Goal: Entertainment & Leisure: Browse casually

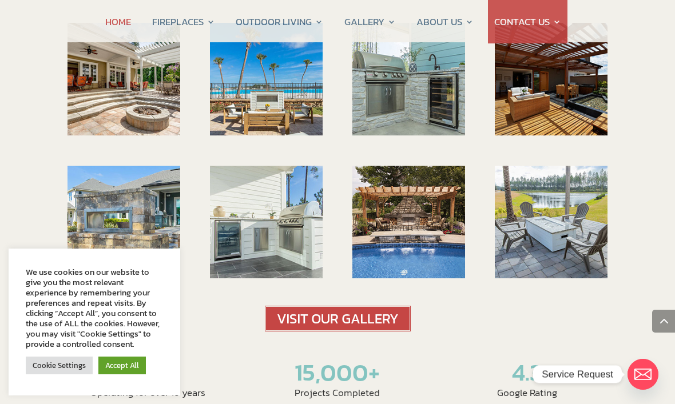
scroll to position [1735, 0]
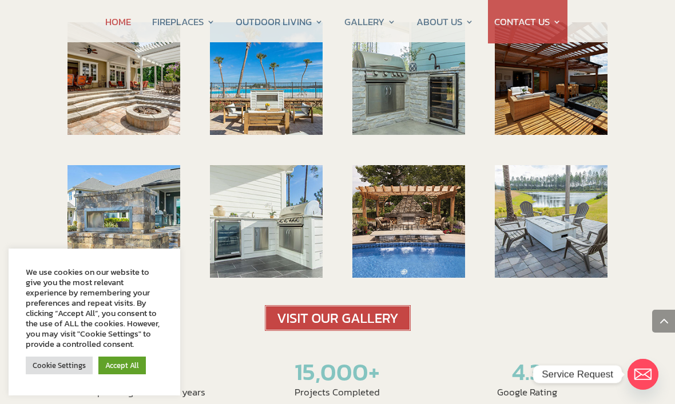
click at [352, 305] on img at bounding box center [338, 318] width 146 height 26
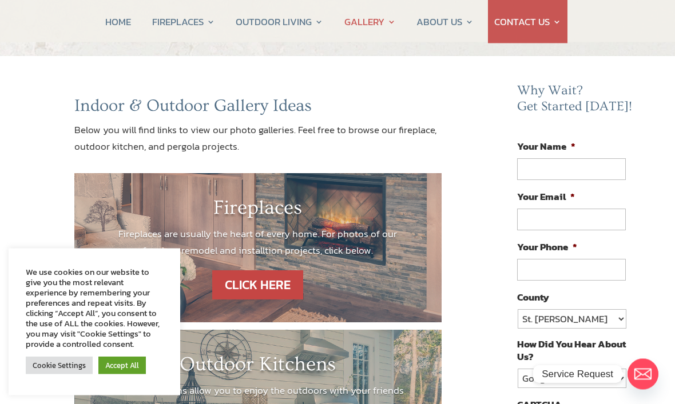
scroll to position [52, 0]
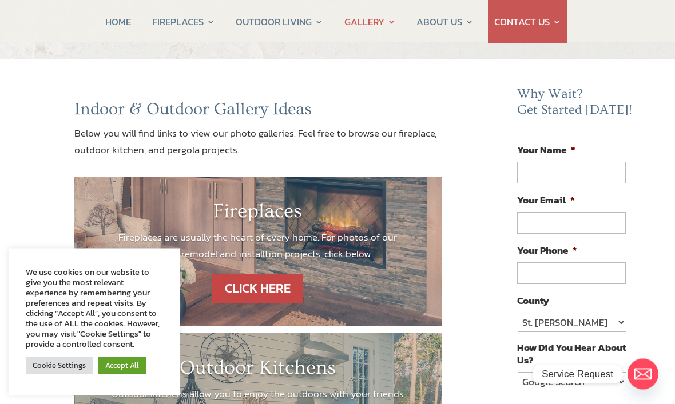
click at [132, 362] on link "Accept All" at bounding box center [121, 366] width 47 height 18
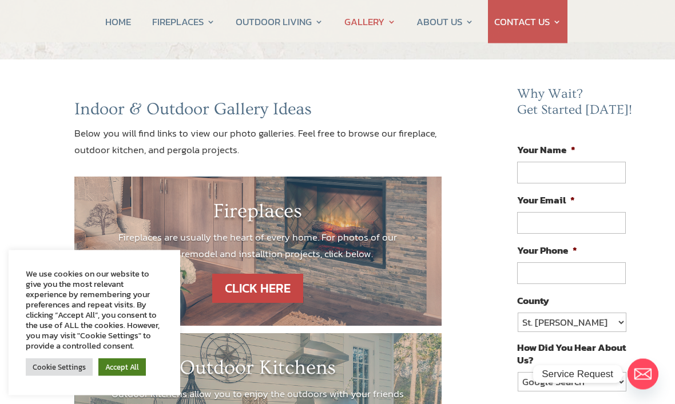
scroll to position [53, 0]
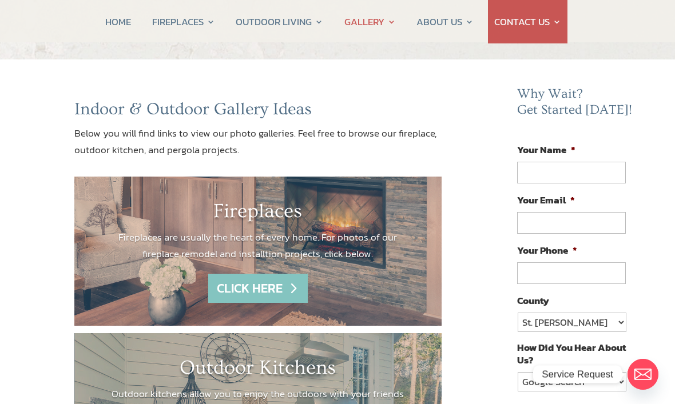
click at [261, 288] on link "CLICK HERE" at bounding box center [257, 288] width 99 height 29
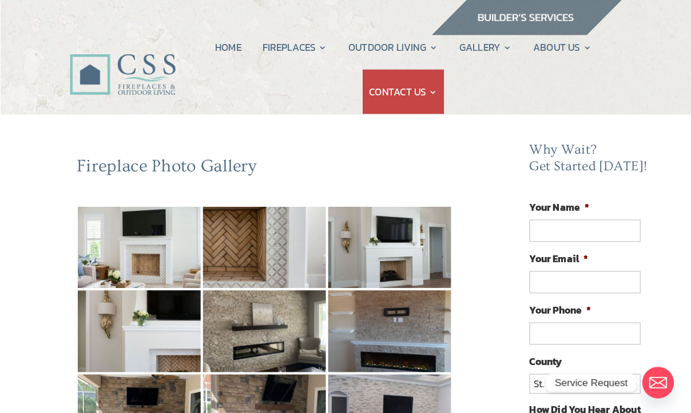
scroll to position [1, 0]
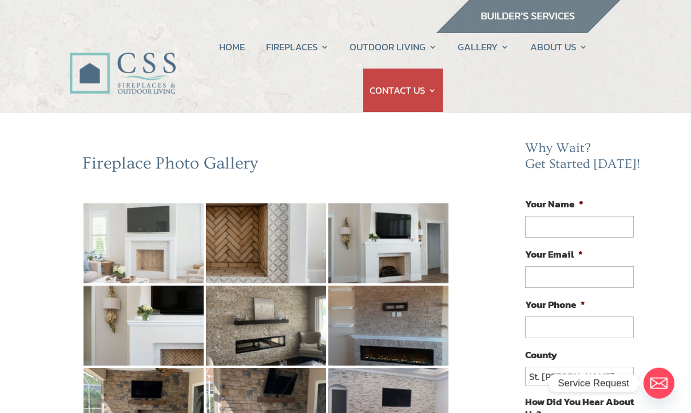
click at [151, 258] on img at bounding box center [143, 244] width 120 height 80
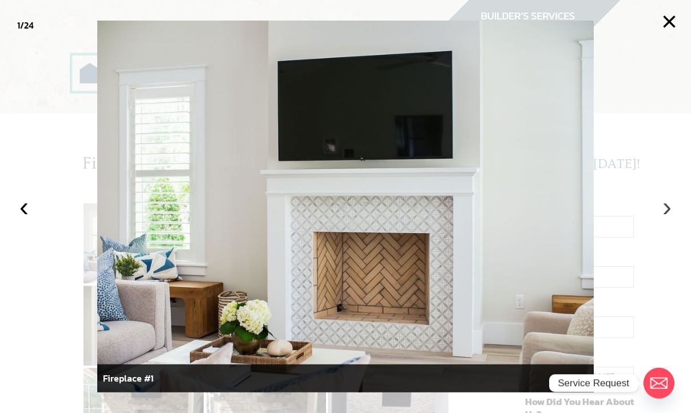
click at [671, 216] on button "›" at bounding box center [666, 206] width 25 height 25
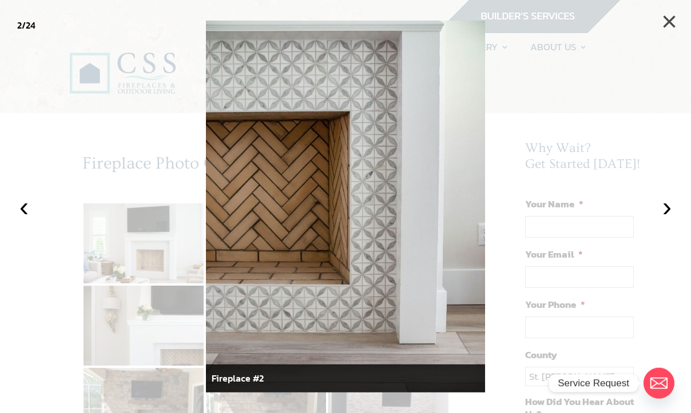
click at [669, 23] on button "×" at bounding box center [668, 21] width 25 height 25
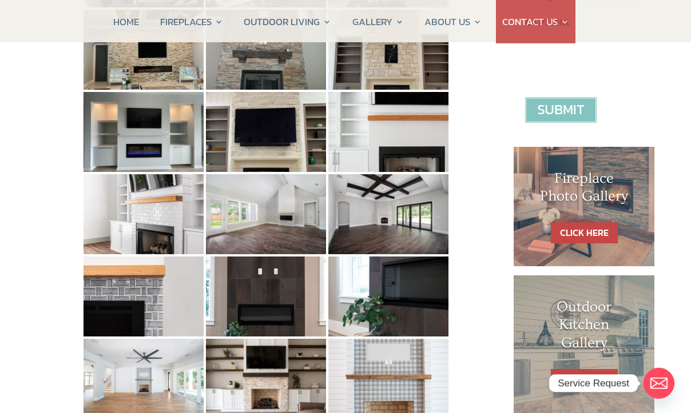
scroll to position [451, 0]
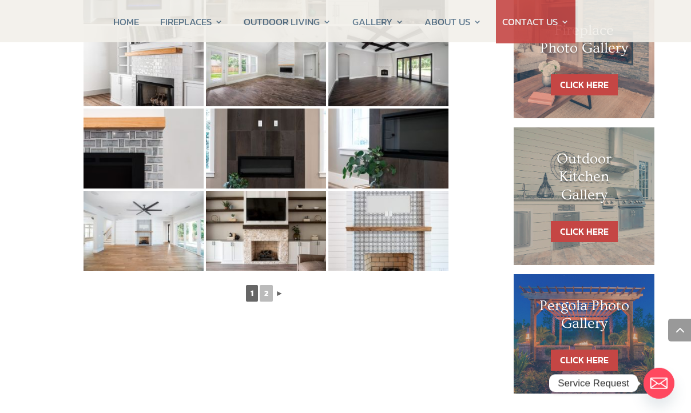
click at [277, 293] on link "►" at bounding box center [279, 293] width 10 height 14
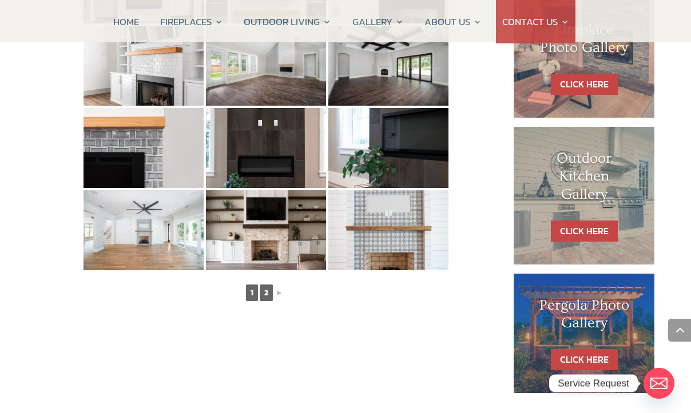
click at [264, 300] on link "2" at bounding box center [266, 293] width 13 height 17
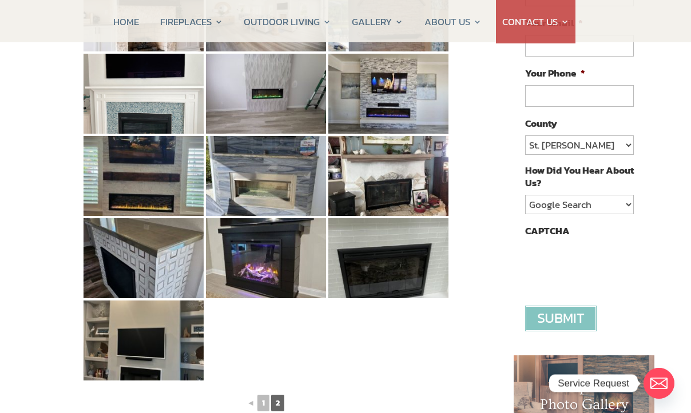
scroll to position [234, 0]
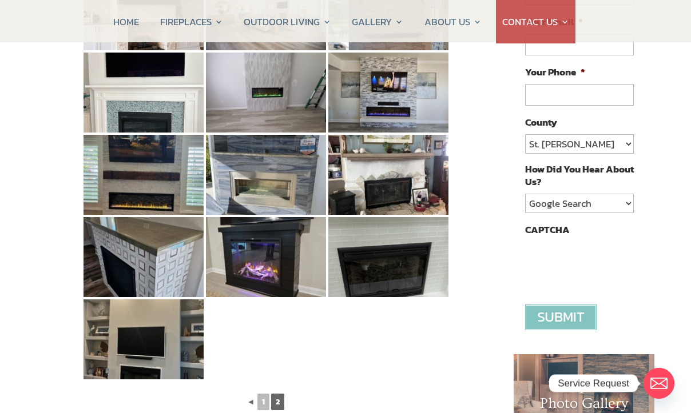
click at [254, 401] on link "◄" at bounding box center [251, 402] width 10 height 14
click at [247, 401] on link "◄" at bounding box center [251, 402] width 10 height 14
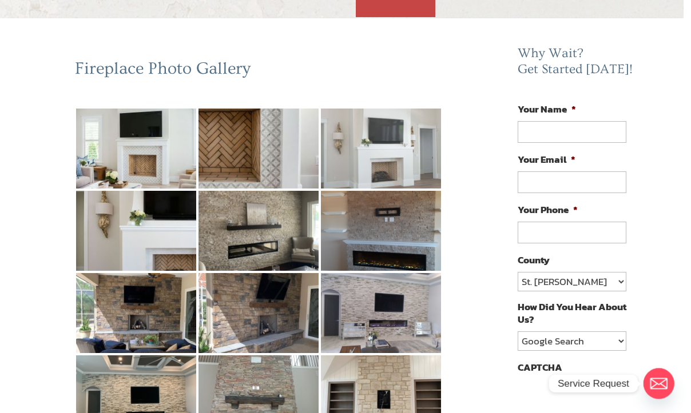
scroll to position [96, 8]
click at [396, 142] on img at bounding box center [380, 149] width 120 height 80
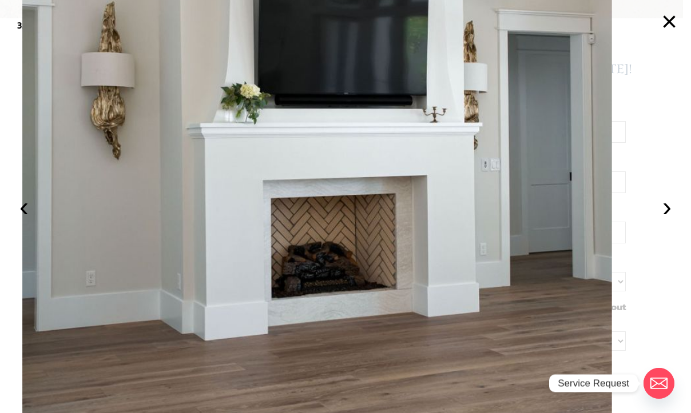
click at [663, 25] on button "×" at bounding box center [668, 21] width 25 height 25
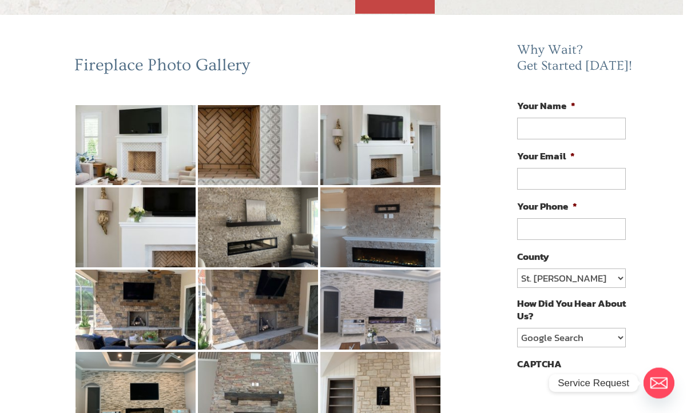
scroll to position [100, 8]
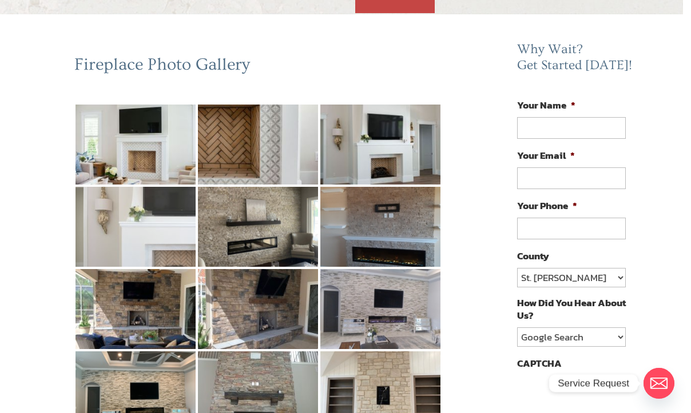
click at [171, 241] on img at bounding box center [135, 227] width 120 height 80
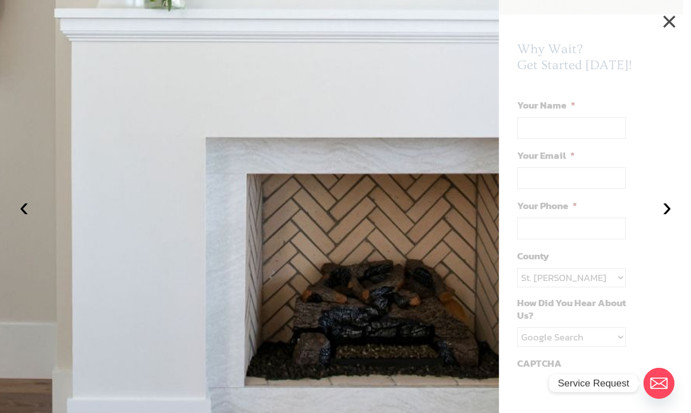
click at [667, 26] on button "×" at bounding box center [668, 21] width 25 height 25
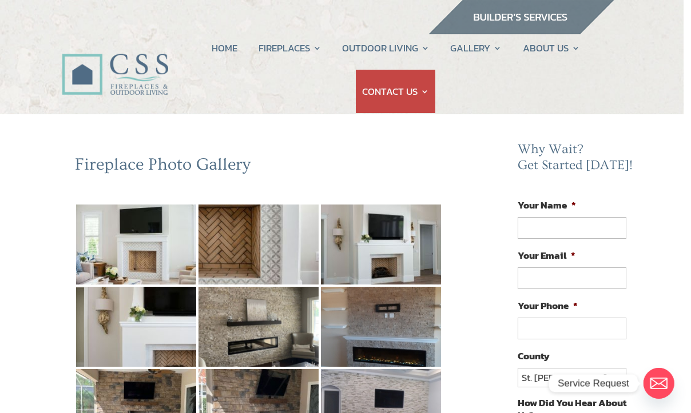
scroll to position [0, 8]
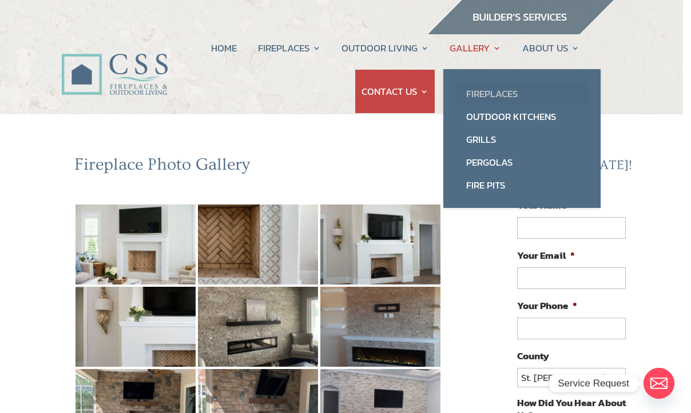
click at [504, 96] on link "Fireplaces" at bounding box center [522, 93] width 134 height 23
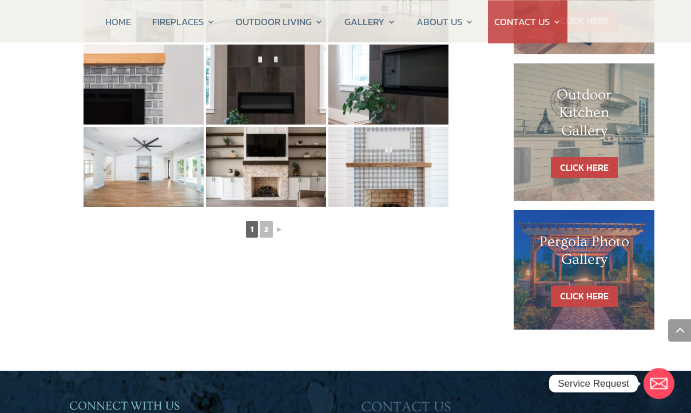
scroll to position [652, 0]
click at [284, 232] on link "►" at bounding box center [279, 229] width 10 height 14
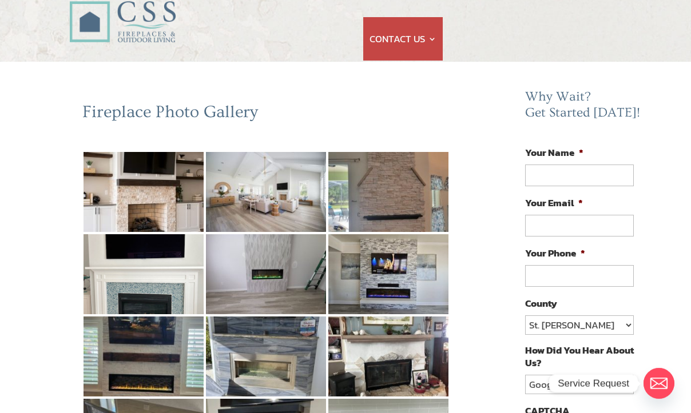
scroll to position [49, 0]
